Goal: Task Accomplishment & Management: Use online tool/utility

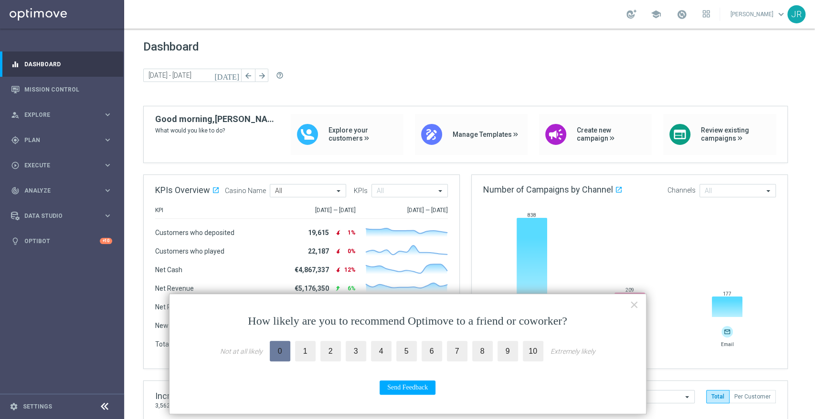
click at [276, 354] on label "0" at bounding box center [280, 351] width 21 height 21
click at [0, 0] on input "0" at bounding box center [0, 0] width 0 height 0
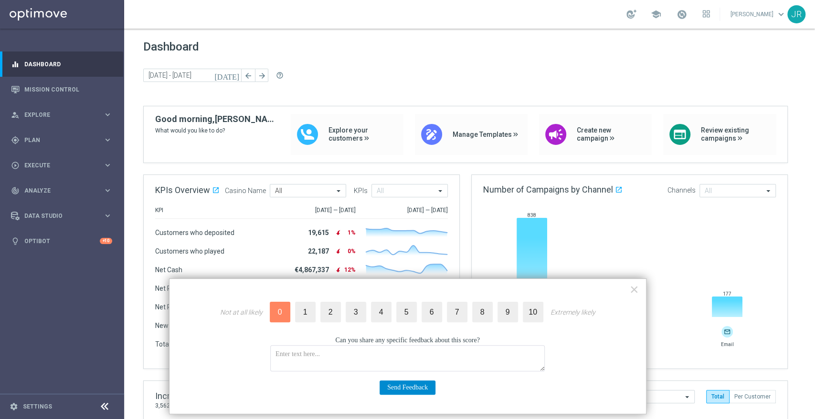
click at [419, 393] on button "Send Feedback" at bounding box center [407, 388] width 56 height 14
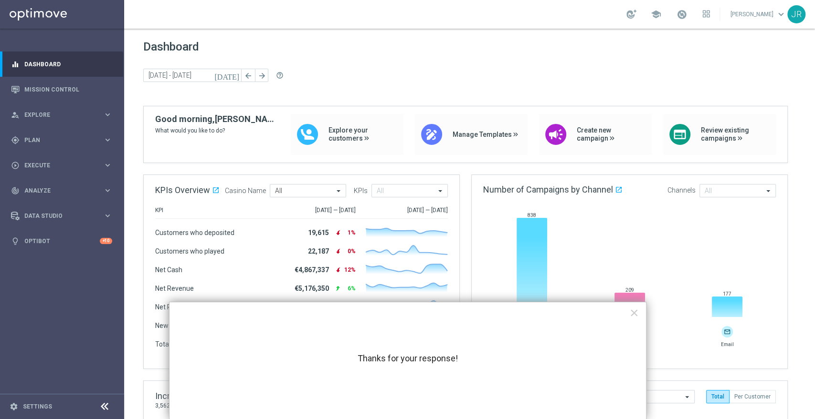
click at [628, 314] on div "Thanks for your response! ×" at bounding box center [407, 361] width 477 height 118
click at [630, 314] on button "×" at bounding box center [633, 312] width 9 height 15
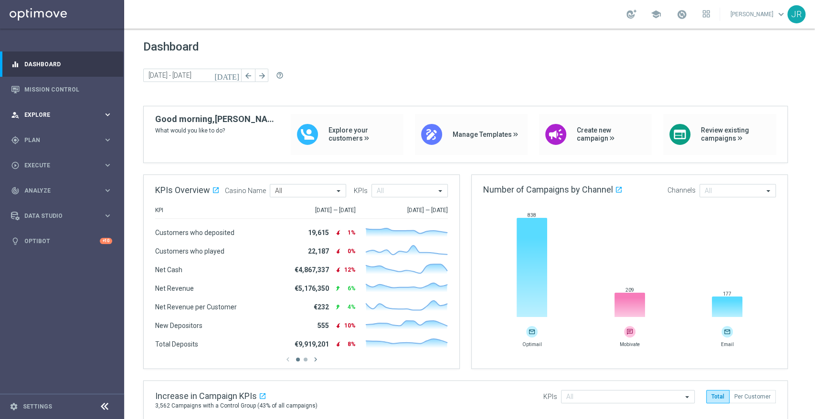
click at [91, 113] on span "Explore" at bounding box center [63, 115] width 79 height 6
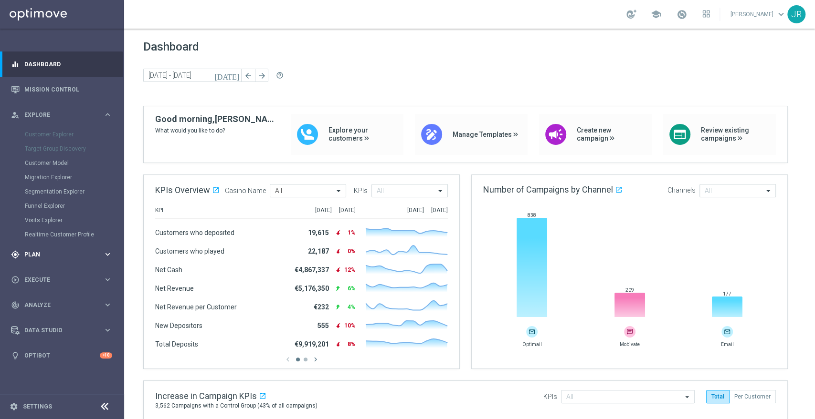
click at [73, 244] on div "gps_fixed Plan keyboard_arrow_right" at bounding box center [61, 254] width 123 height 25
click at [81, 190] on span "Templates" at bounding box center [59, 189] width 68 height 6
click at [76, 201] on link "Optimail" at bounding box center [65, 203] width 70 height 8
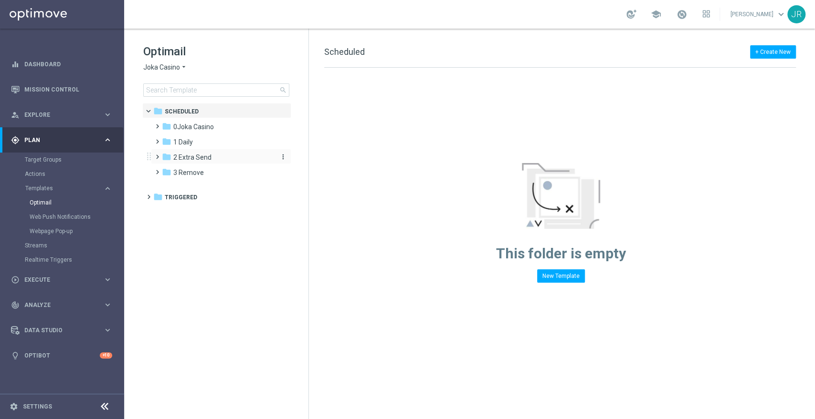
click at [168, 156] on icon "folder" at bounding box center [167, 157] width 10 height 10
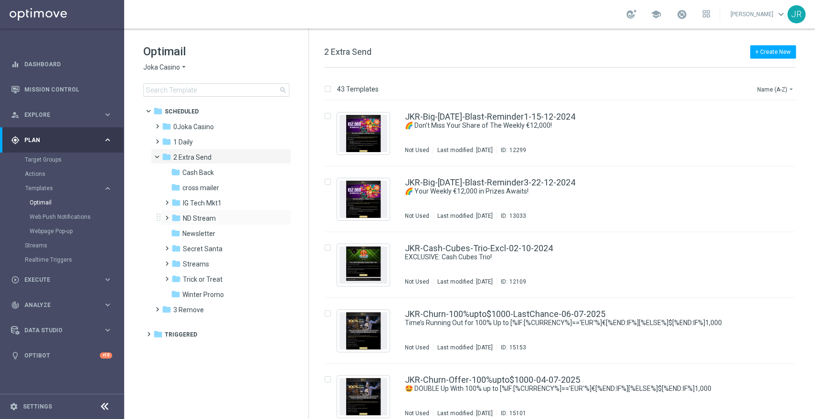
click at [167, 216] on span at bounding box center [165, 214] width 4 height 4
click at [169, 218] on span at bounding box center [171, 216] width 4 height 4
click at [165, 262] on span at bounding box center [165, 260] width 4 height 4
click at [234, 283] on div "folder Conversion" at bounding box center [227, 279] width 94 height 11
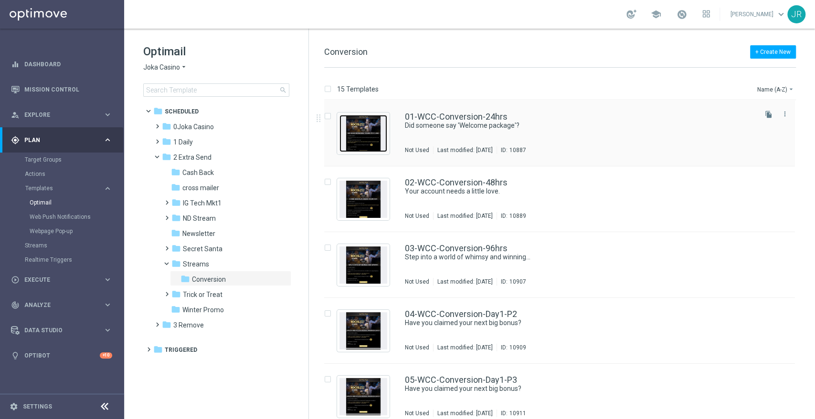
click at [366, 135] on img "Press SPACE to select this row." at bounding box center [363, 133] width 48 height 37
